Goal: Transaction & Acquisition: Purchase product/service

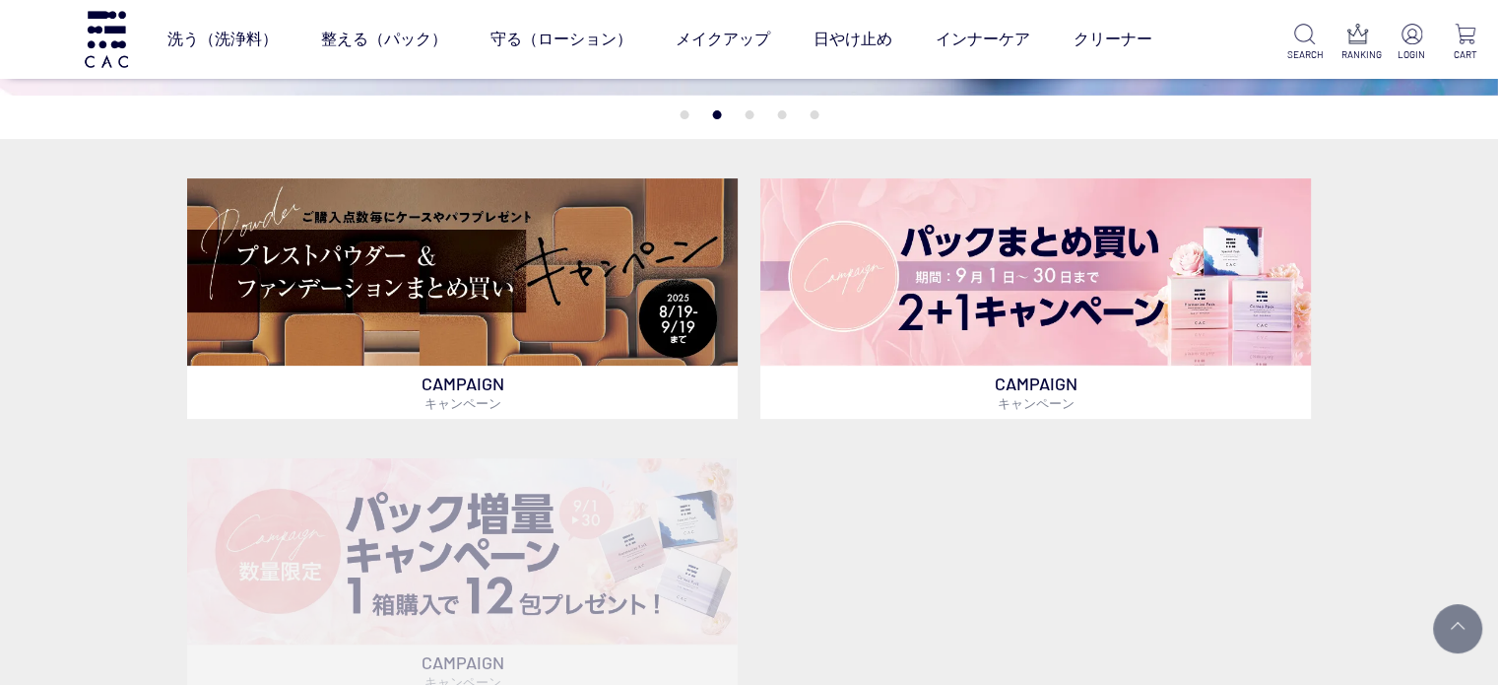
scroll to position [409, 0]
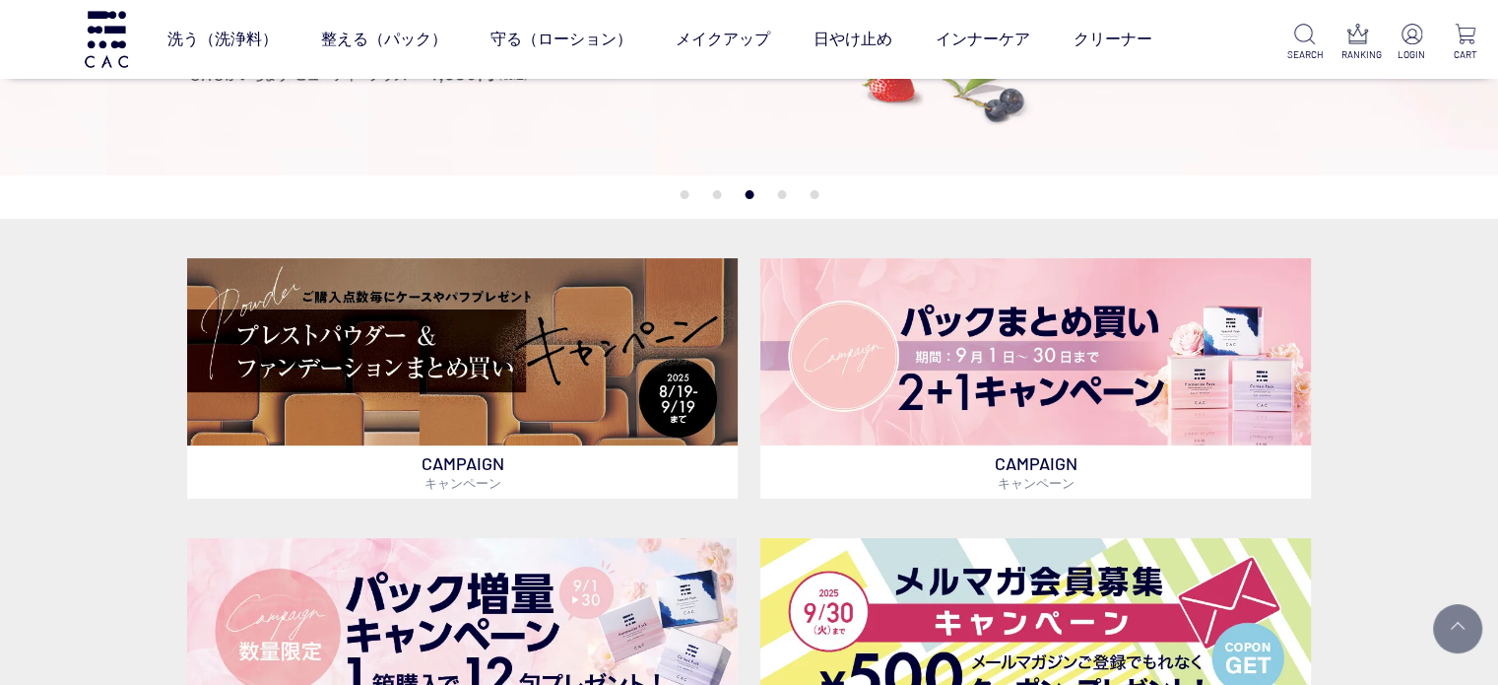
click at [815, 192] on button "5" at bounding box center [814, 194] width 9 height 9
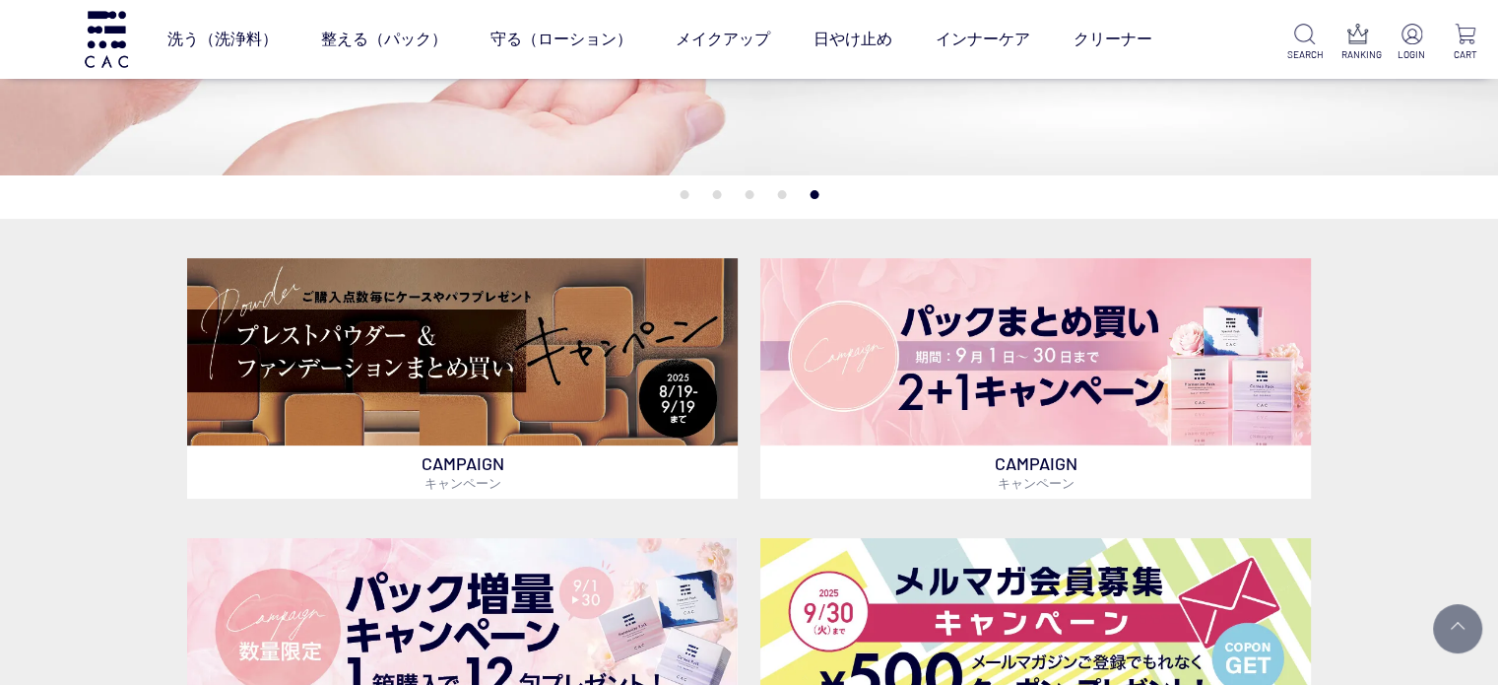
click at [782, 196] on button "4" at bounding box center [781, 194] width 9 height 9
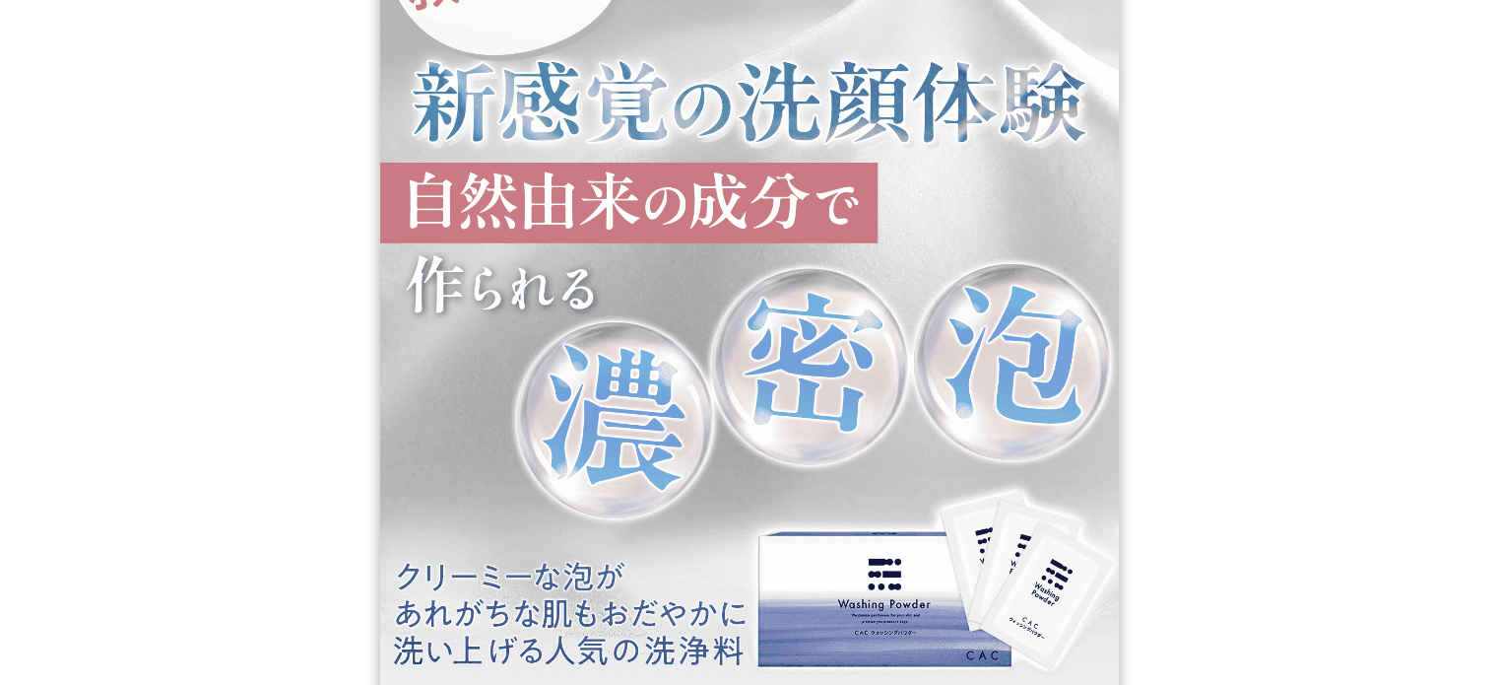
scroll to position [1982, 0]
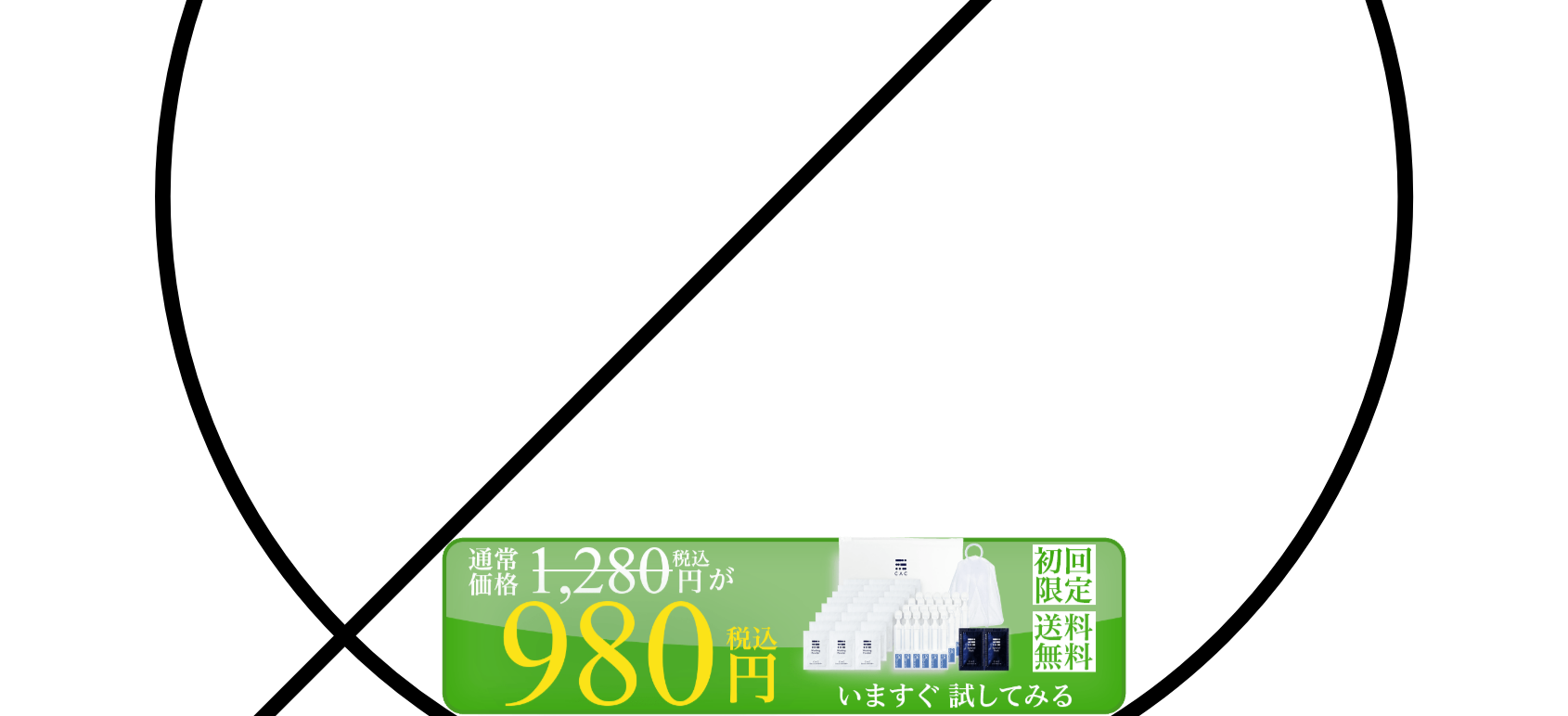
click at [799, 652] on img at bounding box center [784, 626] width 696 height 181
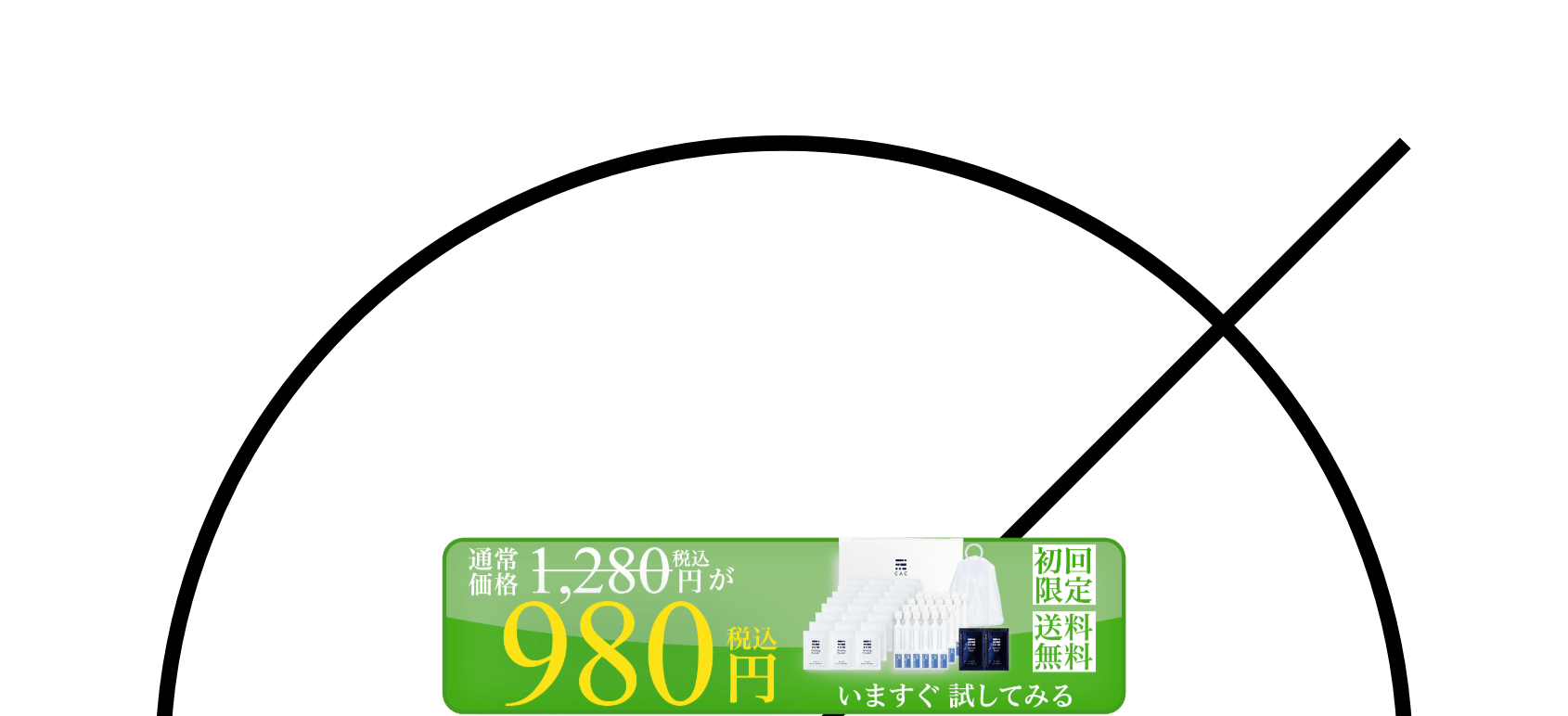
scroll to position [3093, 0]
